Goal: Find specific page/section: Find specific page/section

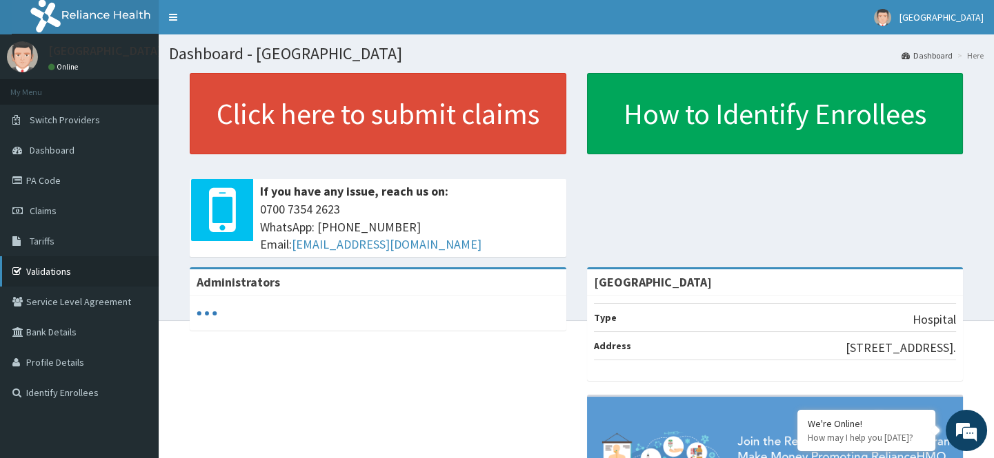
click at [44, 271] on link "Validations" at bounding box center [79, 271] width 159 height 30
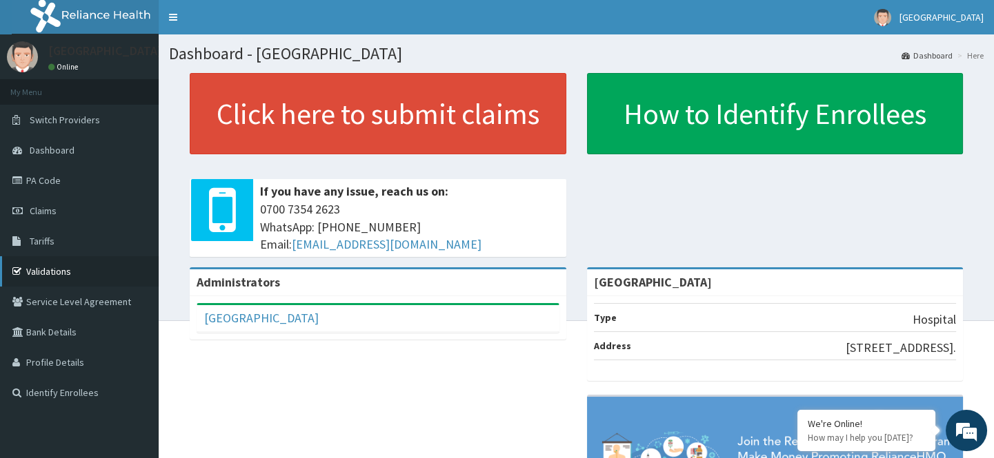
click at [67, 272] on link "Validations" at bounding box center [79, 271] width 159 height 30
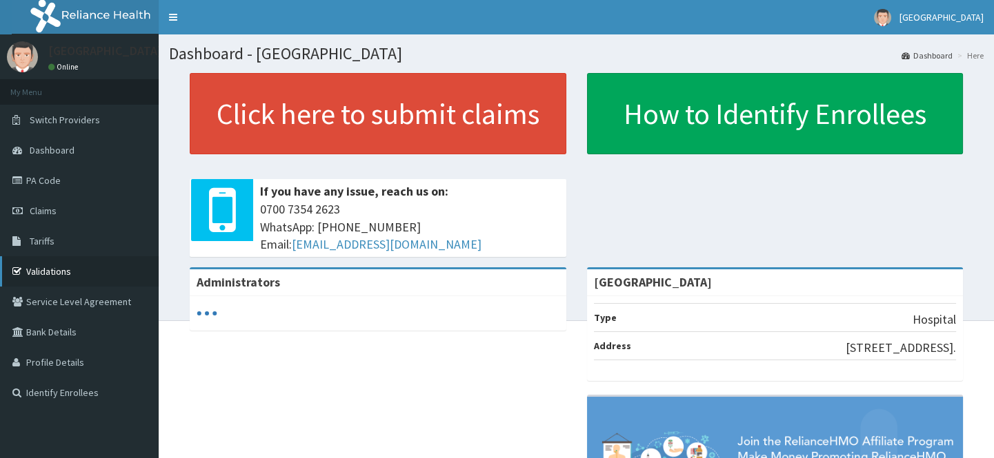
click at [92, 263] on link "Validations" at bounding box center [79, 271] width 159 height 30
